Goal: Browse casually

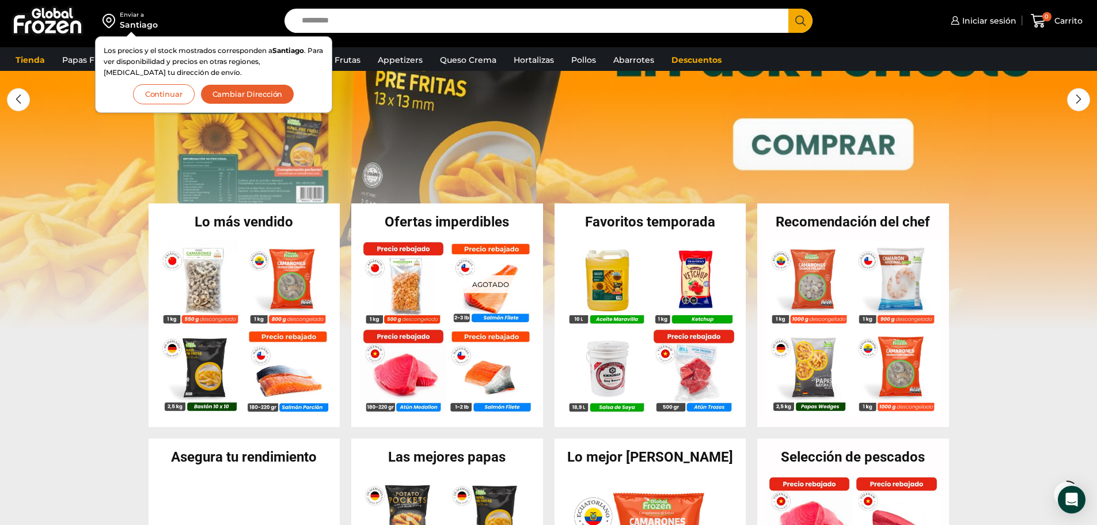
scroll to position [173, 0]
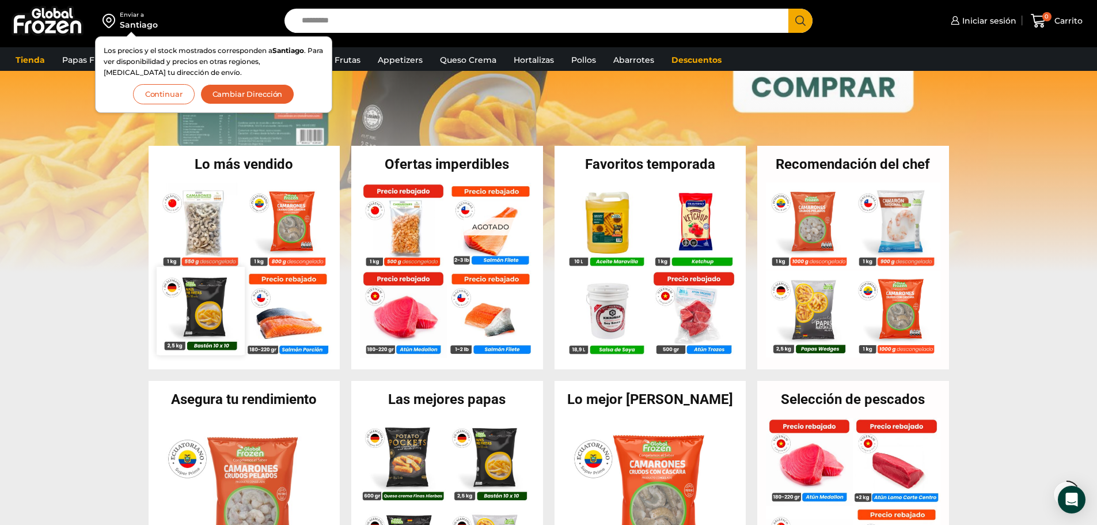
click at [207, 306] on img at bounding box center [201, 311] width 88 height 88
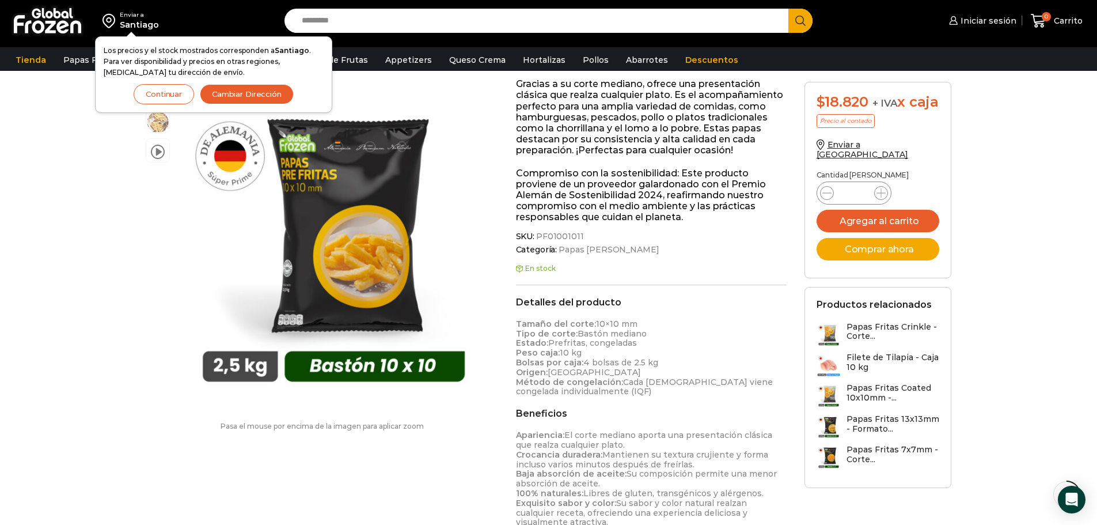
scroll to position [404, 0]
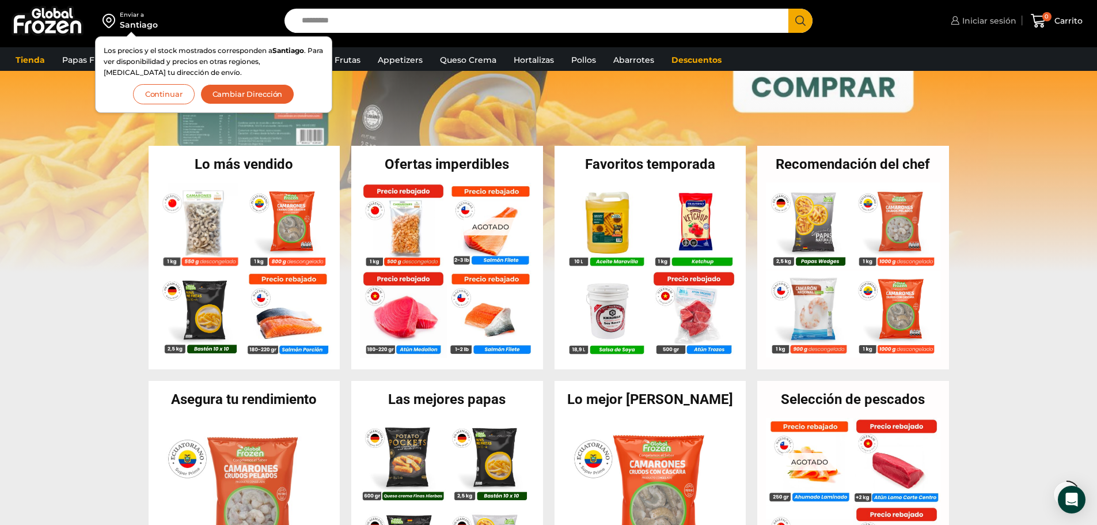
click at [985, 16] on span "Iniciar sesión" at bounding box center [987, 21] width 57 height 12
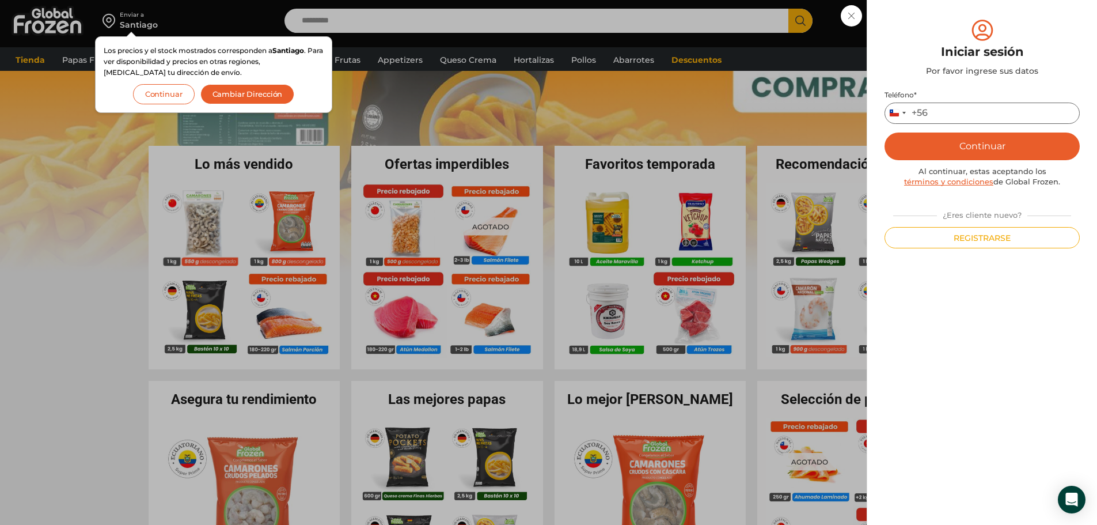
click at [972, 116] on input "Teléfono *" at bounding box center [982, 113] width 195 height 21
click at [976, 115] on input "**********" at bounding box center [982, 113] width 195 height 21
type input "*********"
click at [885, 132] on button "Continuar" at bounding box center [982, 146] width 195 height 28
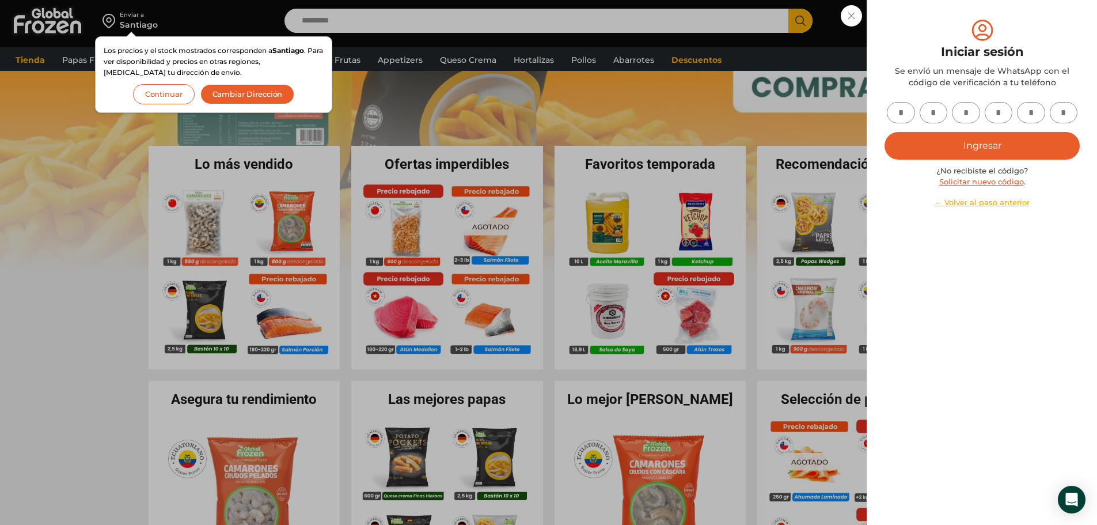
click at [908, 110] on input "text" at bounding box center [901, 112] width 28 height 21
type input "*"
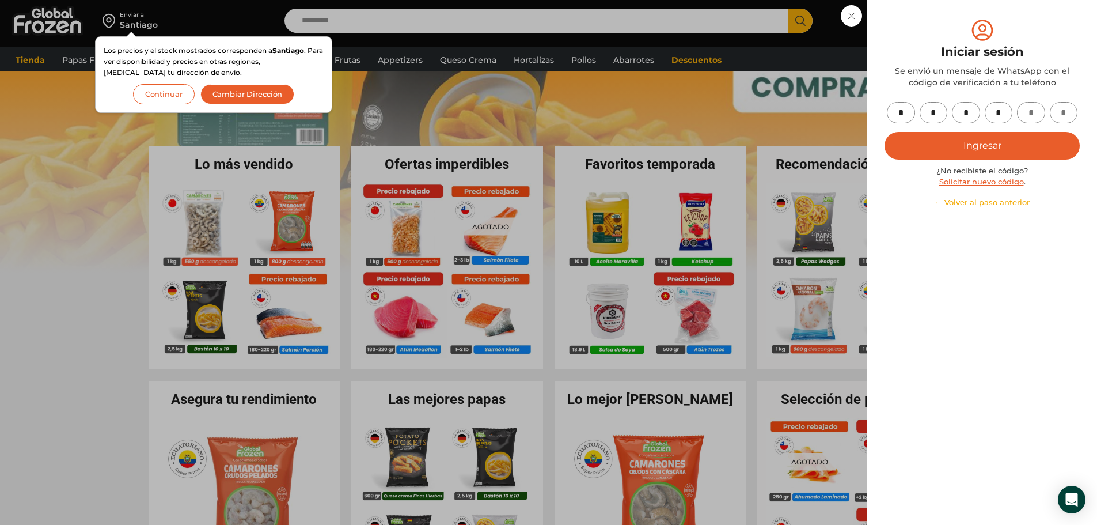
type input "*"
click at [1007, 143] on button "Ingresar" at bounding box center [982, 146] width 195 height 28
click at [998, 142] on button "Ingresar" at bounding box center [982, 146] width 195 height 28
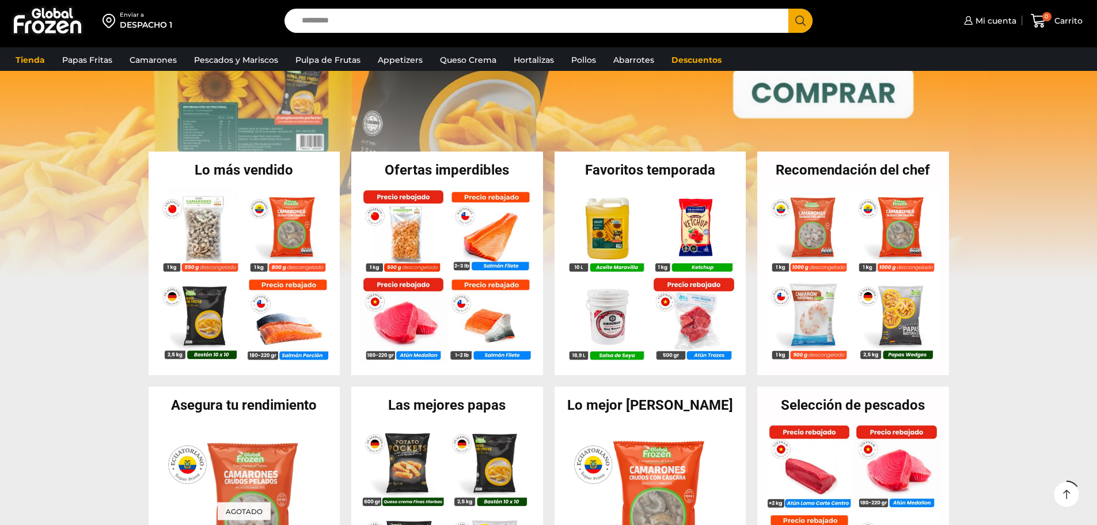
scroll to position [173, 0]
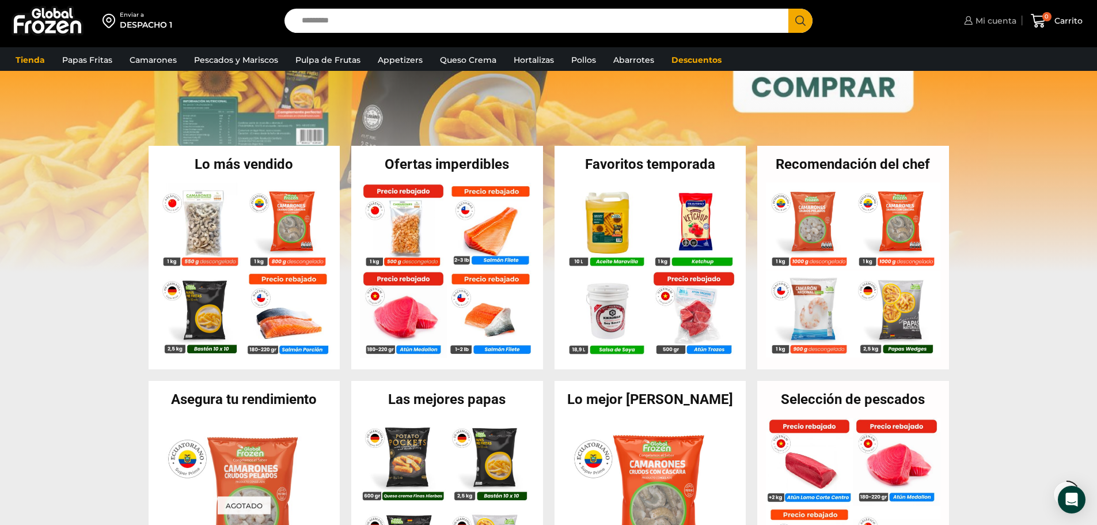
click at [991, 20] on span "Mi cuenta" at bounding box center [995, 21] width 44 height 12
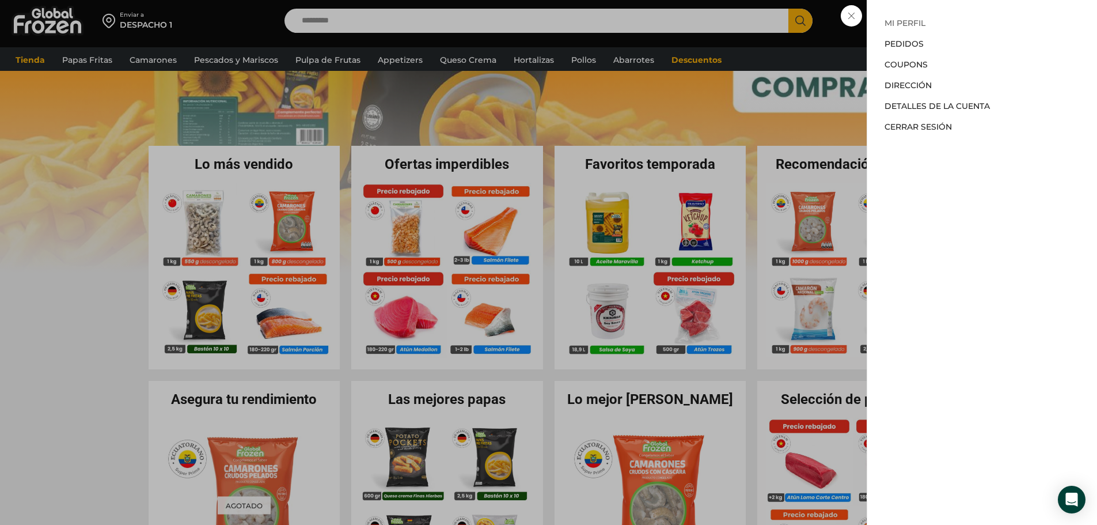
click at [900, 26] on link "Mi perfil" at bounding box center [905, 23] width 41 height 10
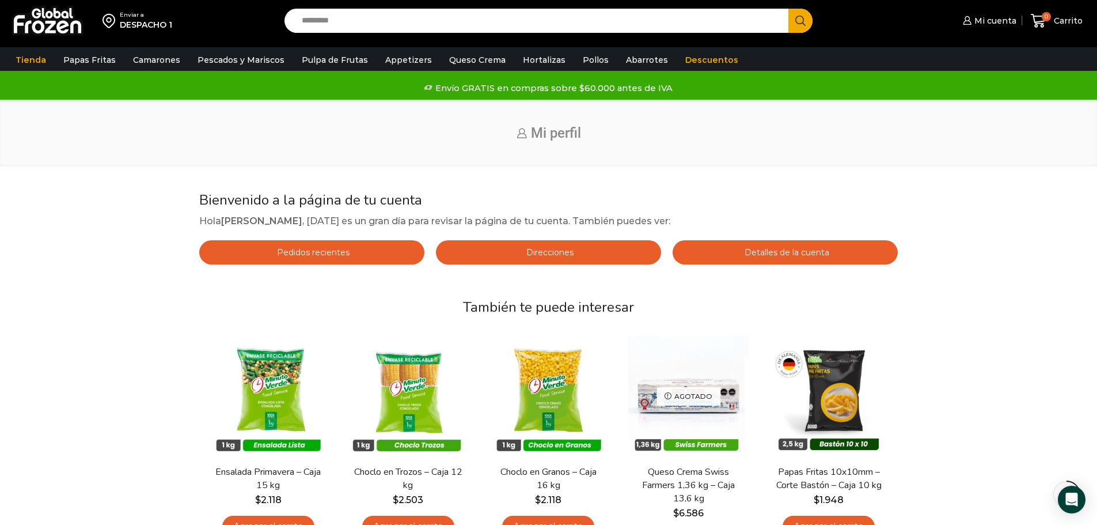
scroll to position [115, 0]
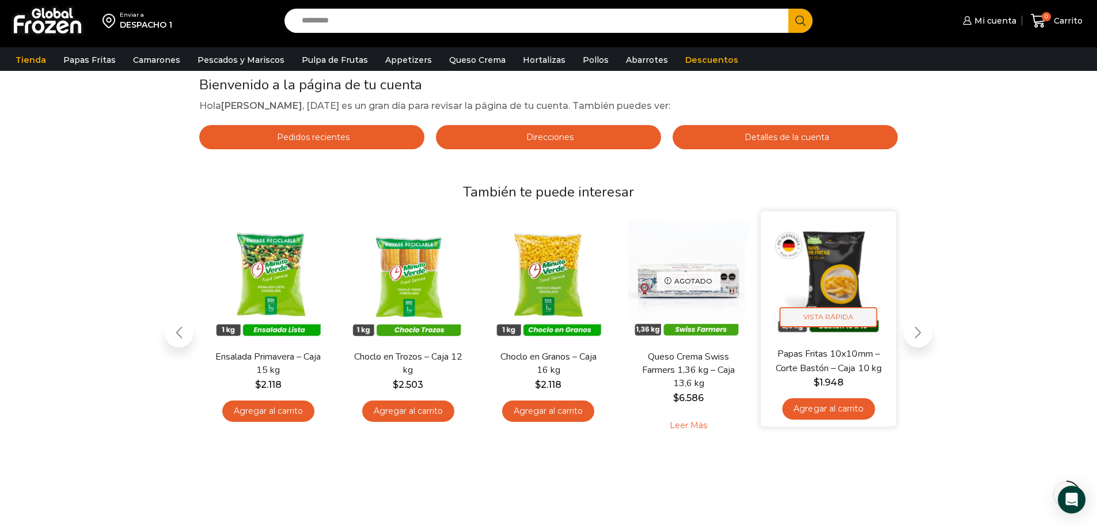
click at [838, 316] on span "Vista Rápida" at bounding box center [829, 317] width 98 height 20
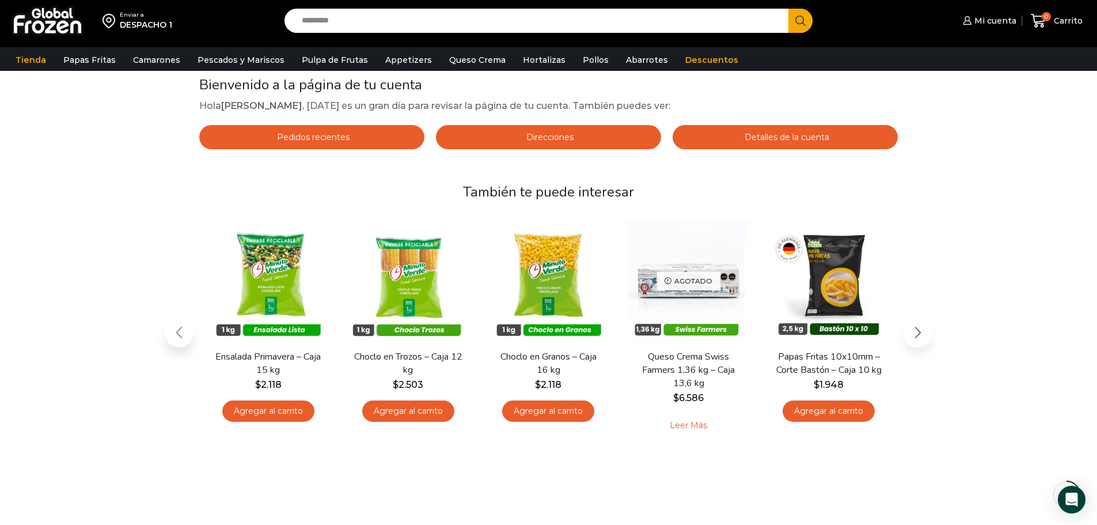
click at [916, 337] on div "Next slide" at bounding box center [918, 332] width 29 height 29
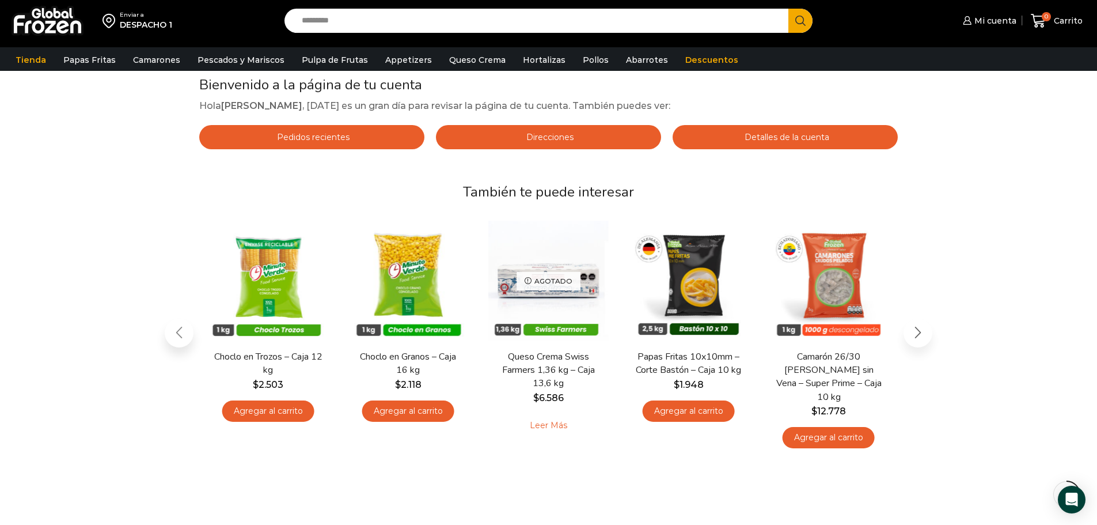
click at [916, 337] on div "Next slide" at bounding box center [918, 332] width 29 height 29
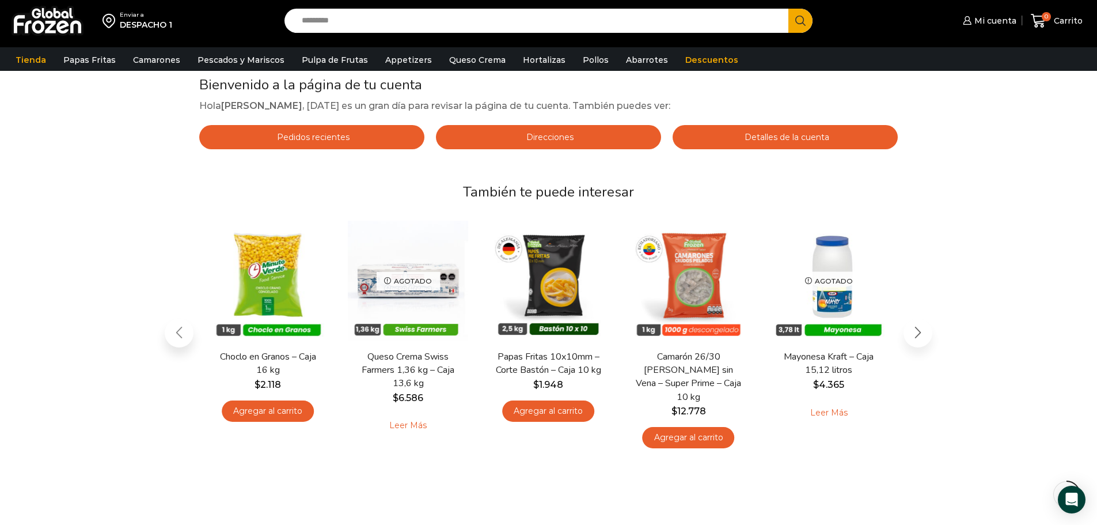
click at [916, 337] on div "Bienvenido a la página de tu cuenta Hola carlos Escanella , hoy es un gran día …" at bounding box center [549, 275] width 1074 height 397
click at [340, 134] on span "Pedidos recientes" at bounding box center [311, 137] width 75 height 10
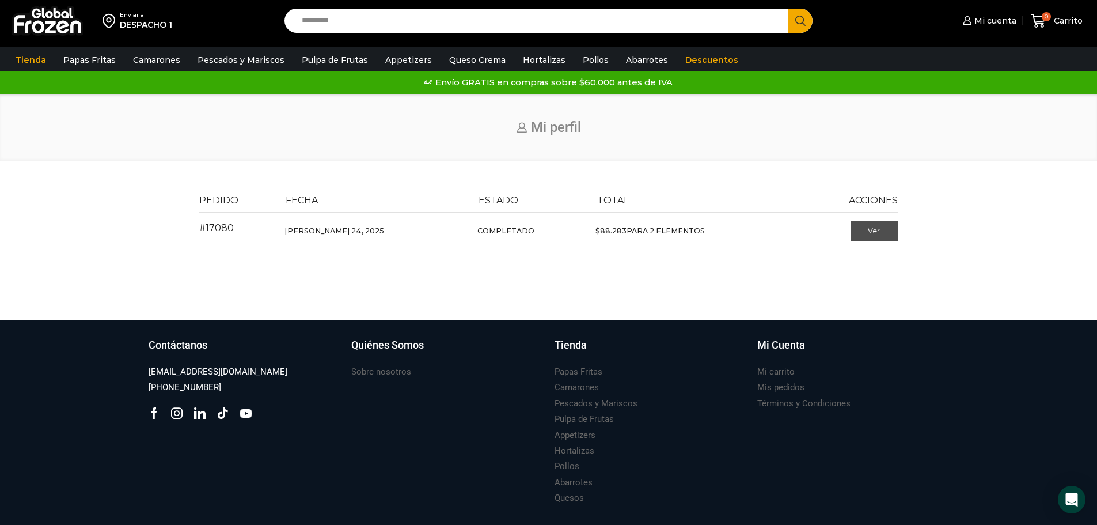
click at [870, 226] on link "Ver" at bounding box center [875, 231] width 48 height 20
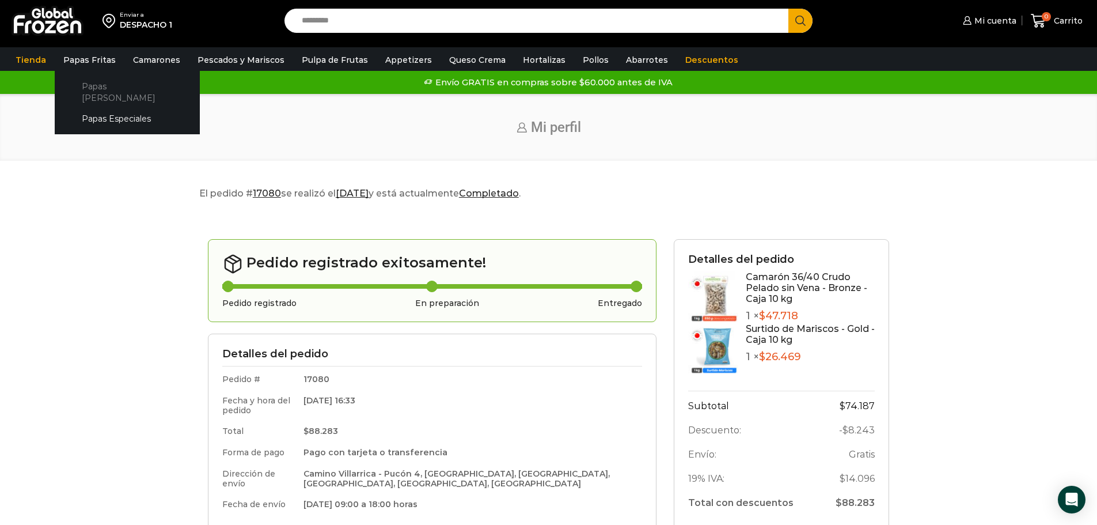
click at [106, 90] on link "Papas [PERSON_NAME]" at bounding box center [127, 91] width 122 height 33
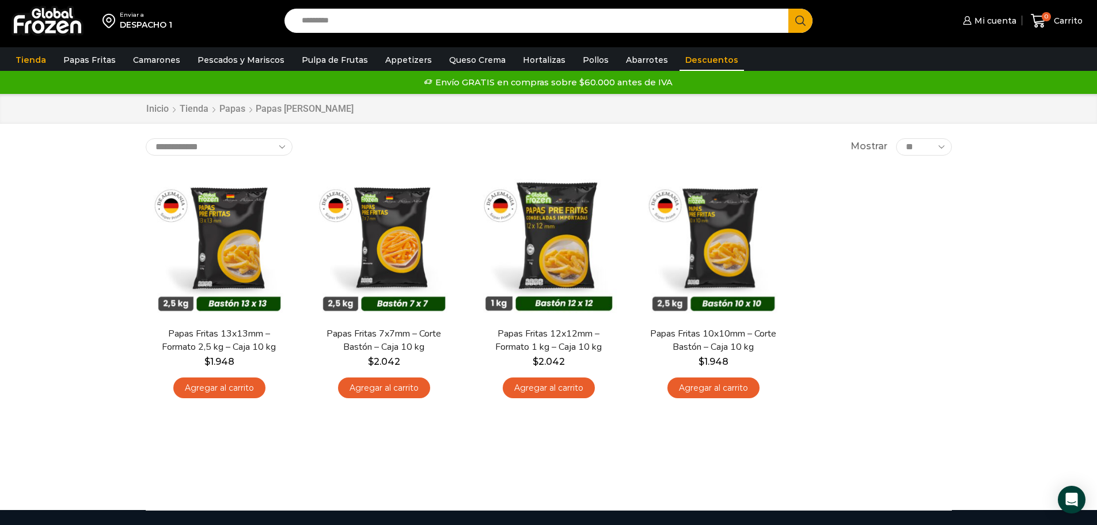
click at [692, 61] on link "Descuentos" at bounding box center [712, 60] width 65 height 22
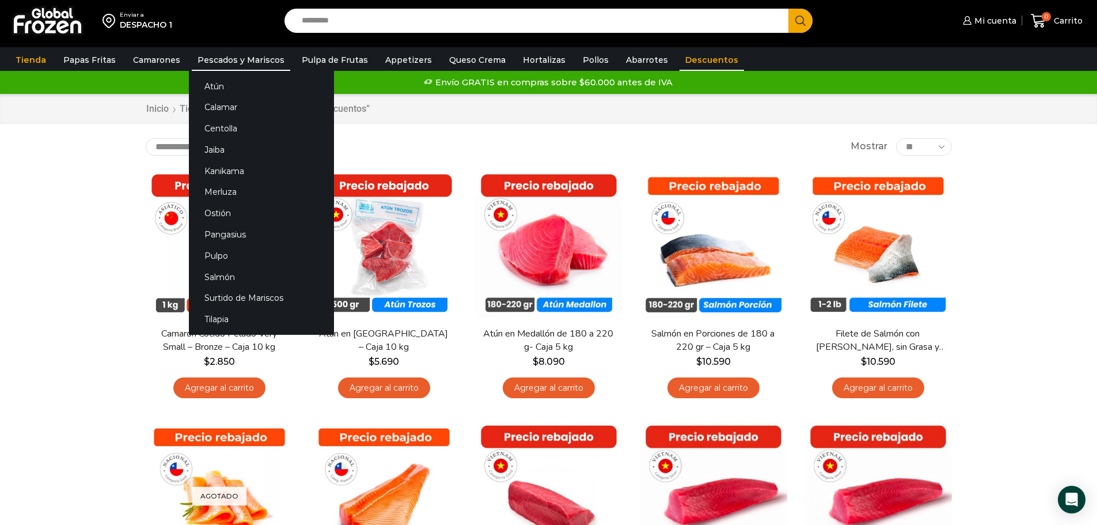
click at [234, 59] on link "Pescados y Mariscos" at bounding box center [241, 60] width 98 height 22
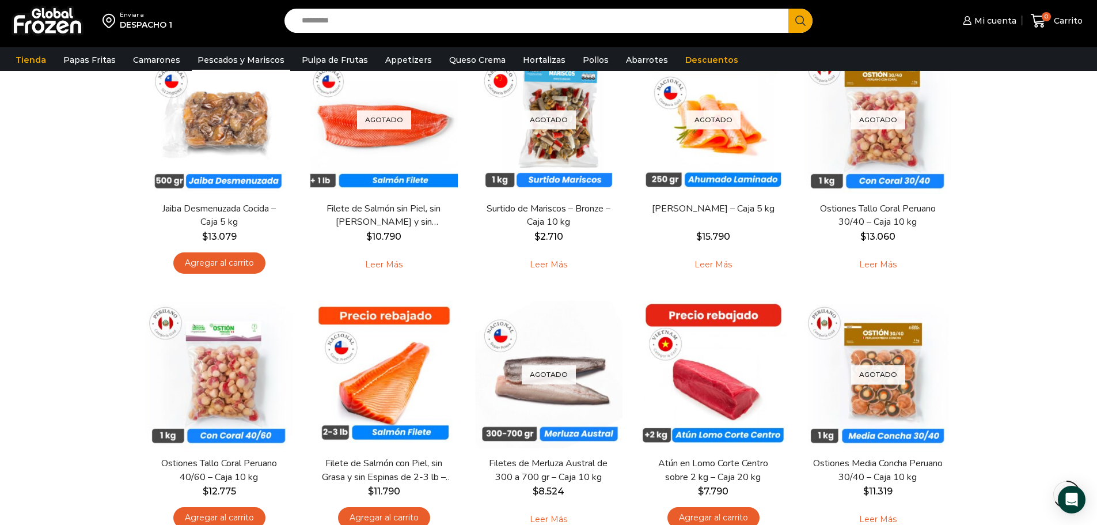
scroll to position [749, 0]
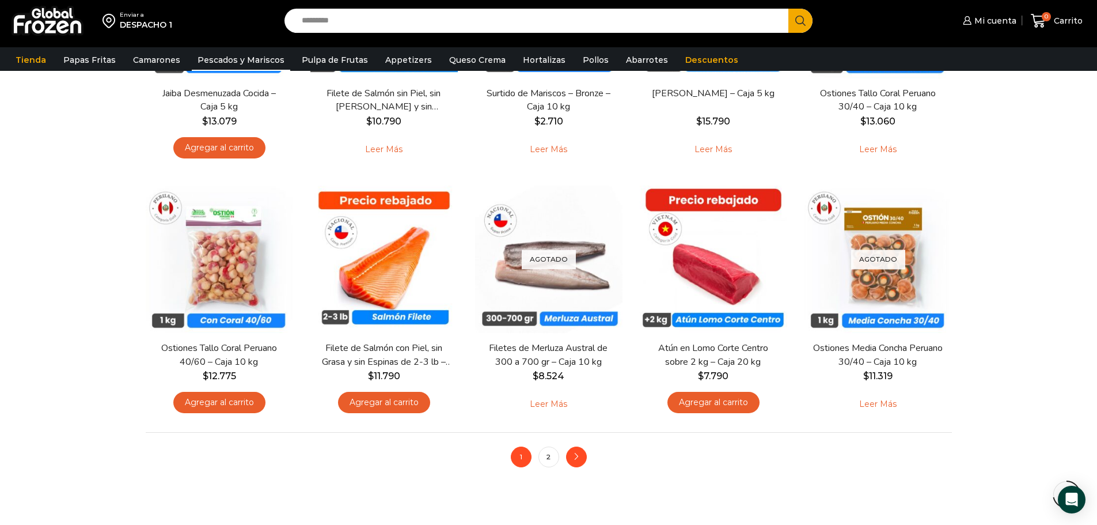
click at [570, 454] on link "next" at bounding box center [576, 456] width 21 height 21
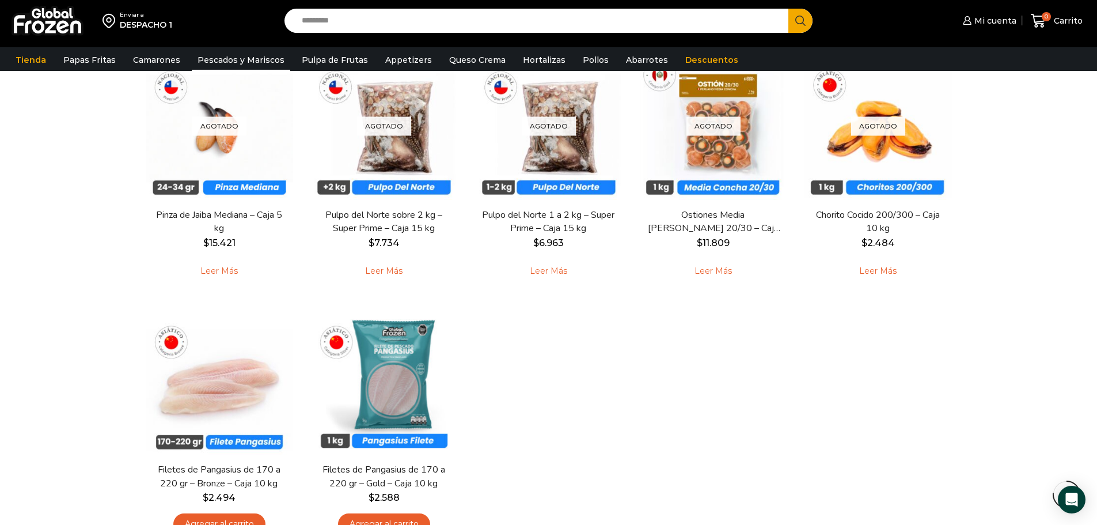
scroll to position [806, 0]
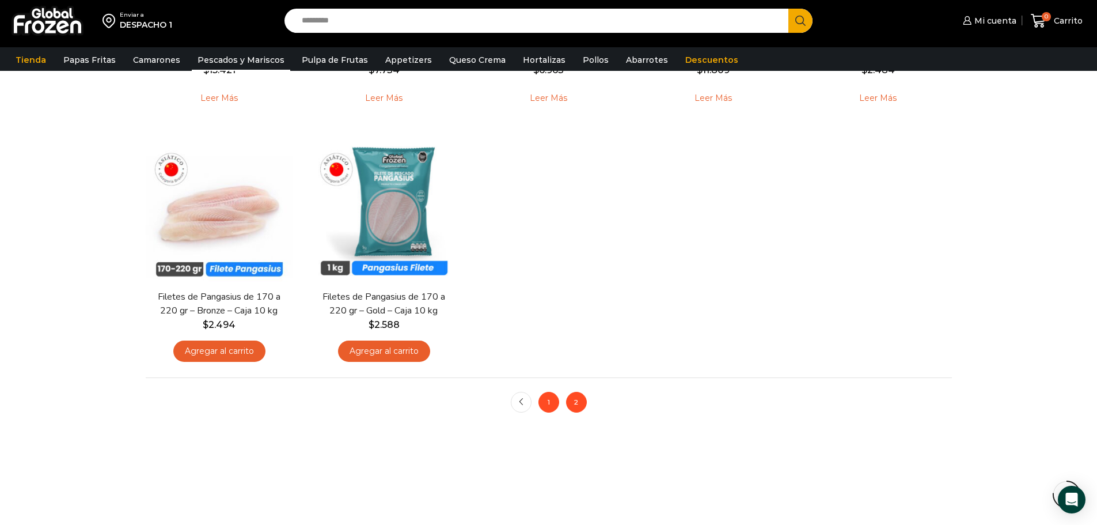
click at [545, 402] on link "1" at bounding box center [548, 402] width 21 height 21
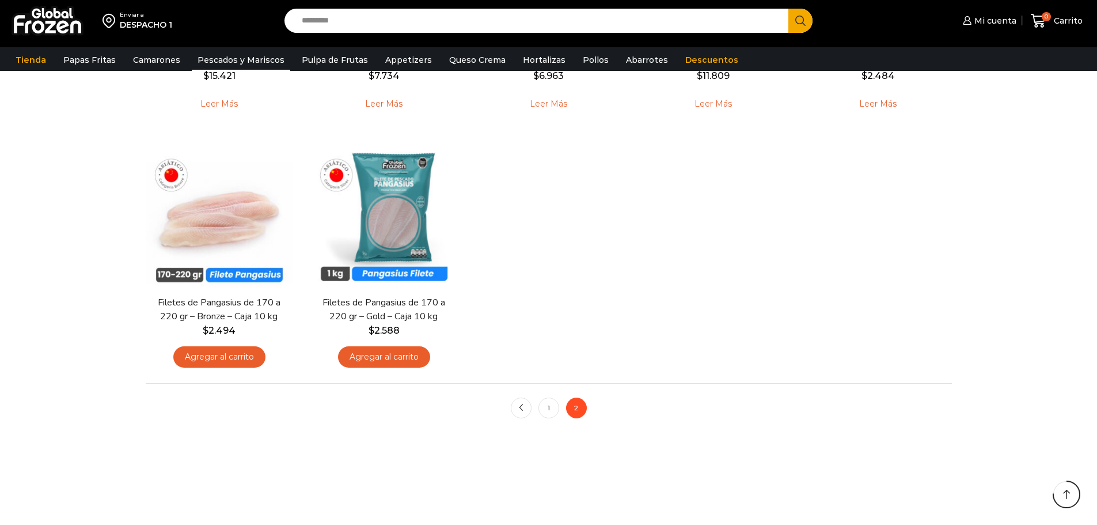
scroll to position [806, 0]
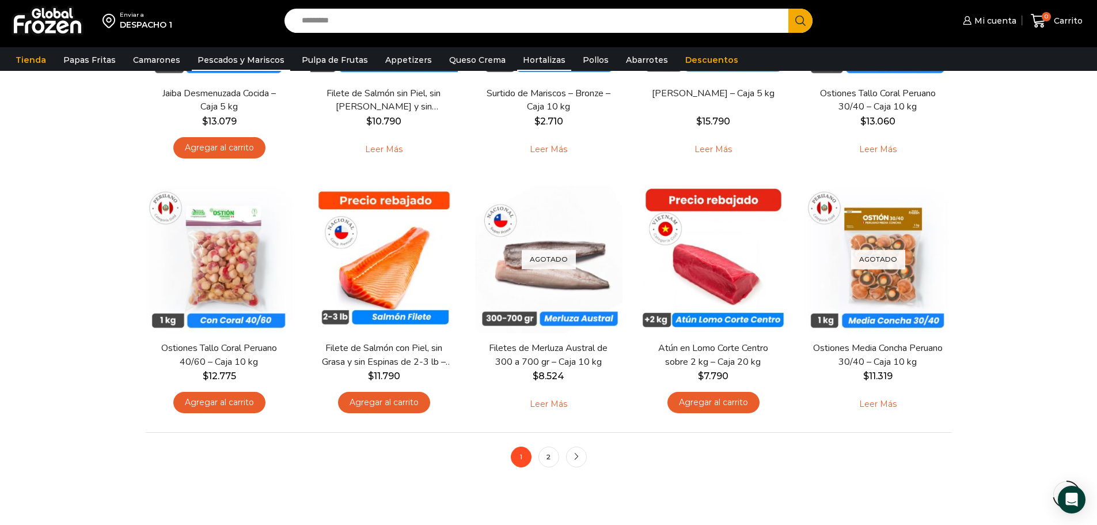
click at [536, 59] on link "Hortalizas" at bounding box center [544, 60] width 54 height 22
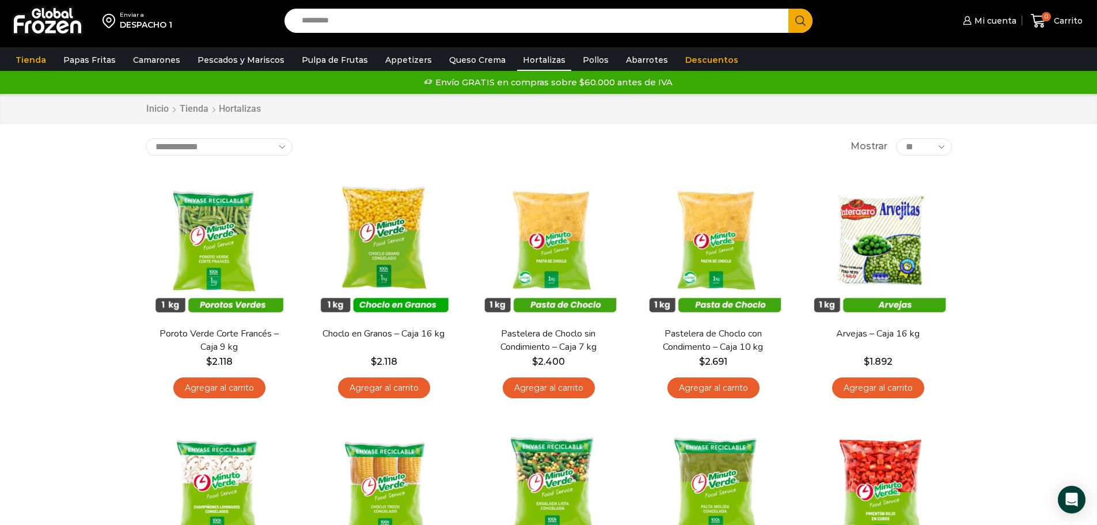
scroll to position [115, 0]
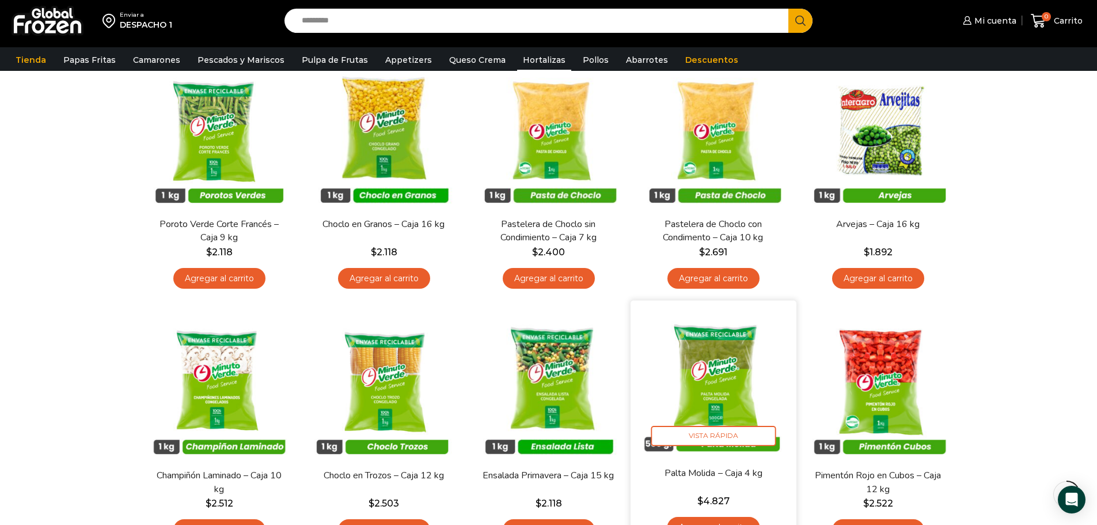
click at [731, 377] on img at bounding box center [713, 383] width 149 height 149
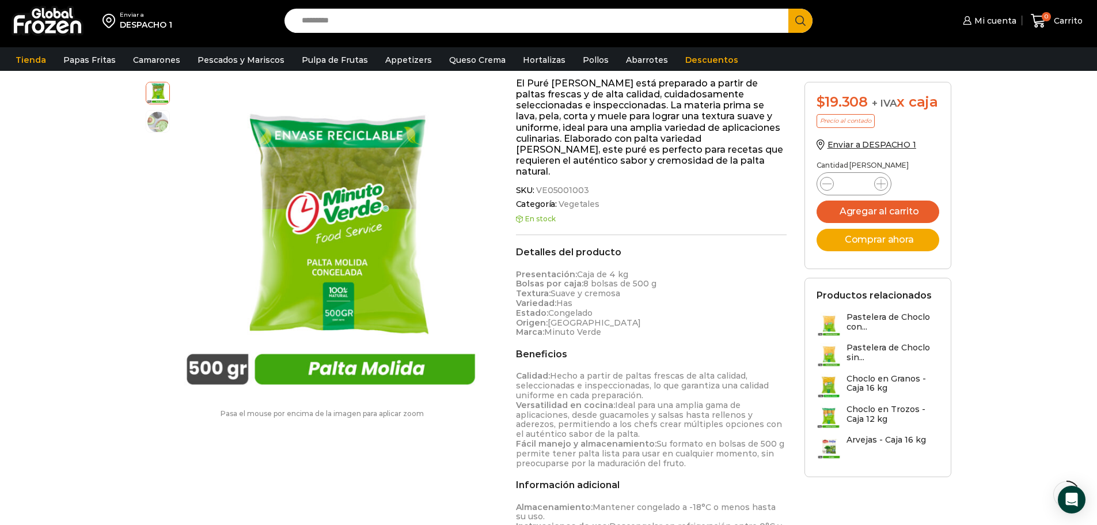
scroll to position [289, 0]
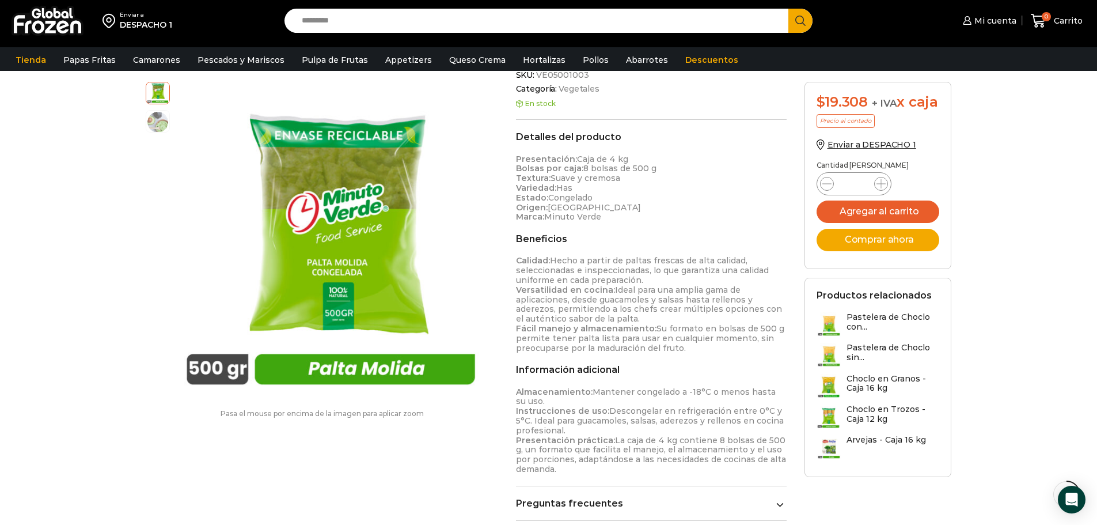
click at [864, 332] on h3 "Pastelera de Choclo con..." at bounding box center [893, 322] width 93 height 20
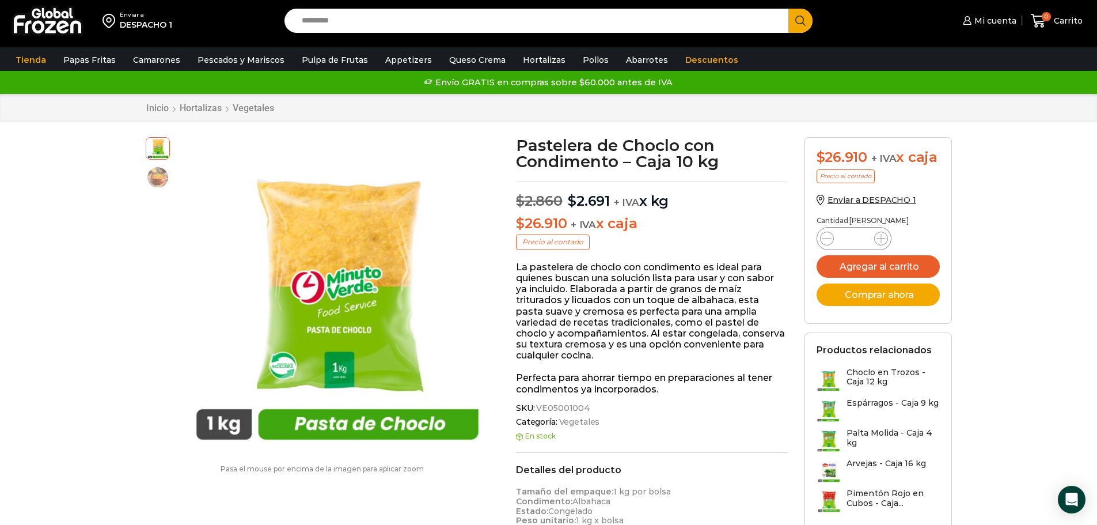
click at [874, 381] on h3 "Choclo en Trozos - Caja 12 kg" at bounding box center [893, 377] width 93 height 20
